Goal: Task Accomplishment & Management: Manage account settings

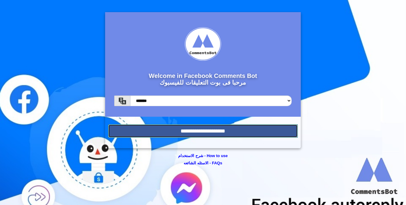
click at [197, 128] on input "**********" at bounding box center [203, 130] width 190 height 13
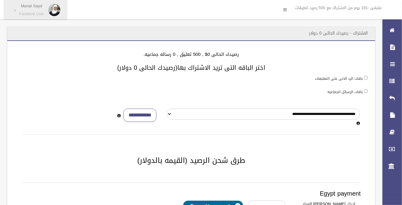
click at [29, 8] on p "Manal Sayd" at bounding box center [31, 6] width 25 height 5
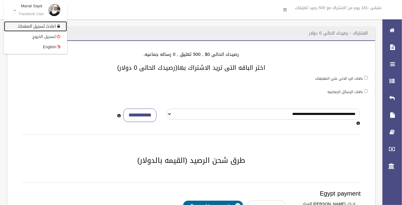
click at [48, 24] on link "اعادت تسجيل الصفحات" at bounding box center [35, 26] width 63 height 10
